Goal: Navigation & Orientation: Find specific page/section

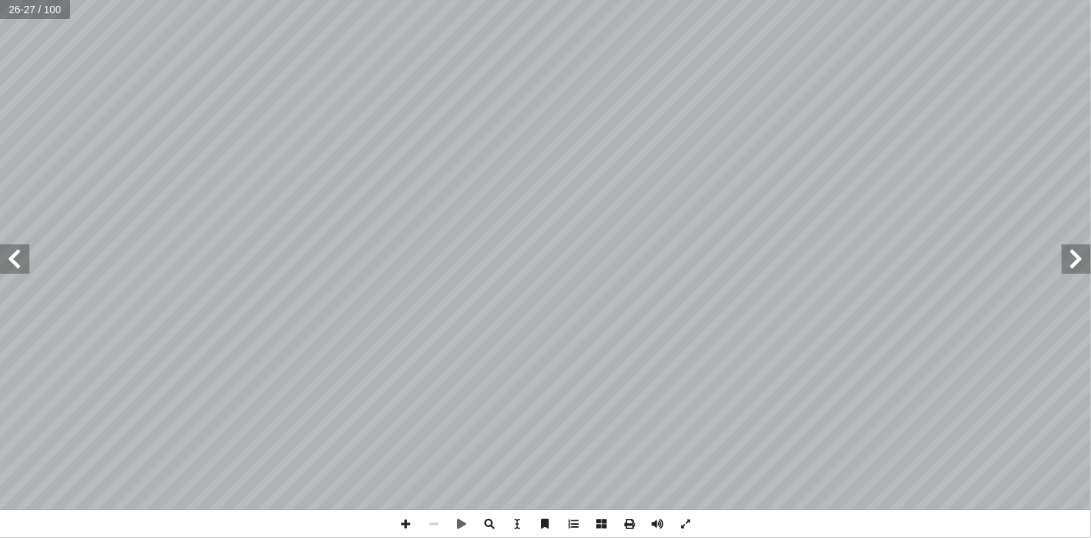
click at [1078, 259] on span at bounding box center [1076, 258] width 29 height 29
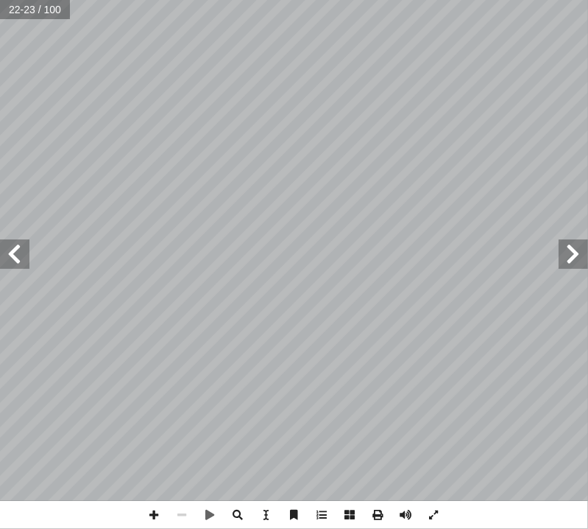
click at [17, 254] on span at bounding box center [14, 253] width 29 height 29
click at [569, 253] on span at bounding box center [573, 253] width 29 height 29
click at [18, 247] on span at bounding box center [14, 253] width 29 height 29
